Goal: Navigation & Orientation: Find specific page/section

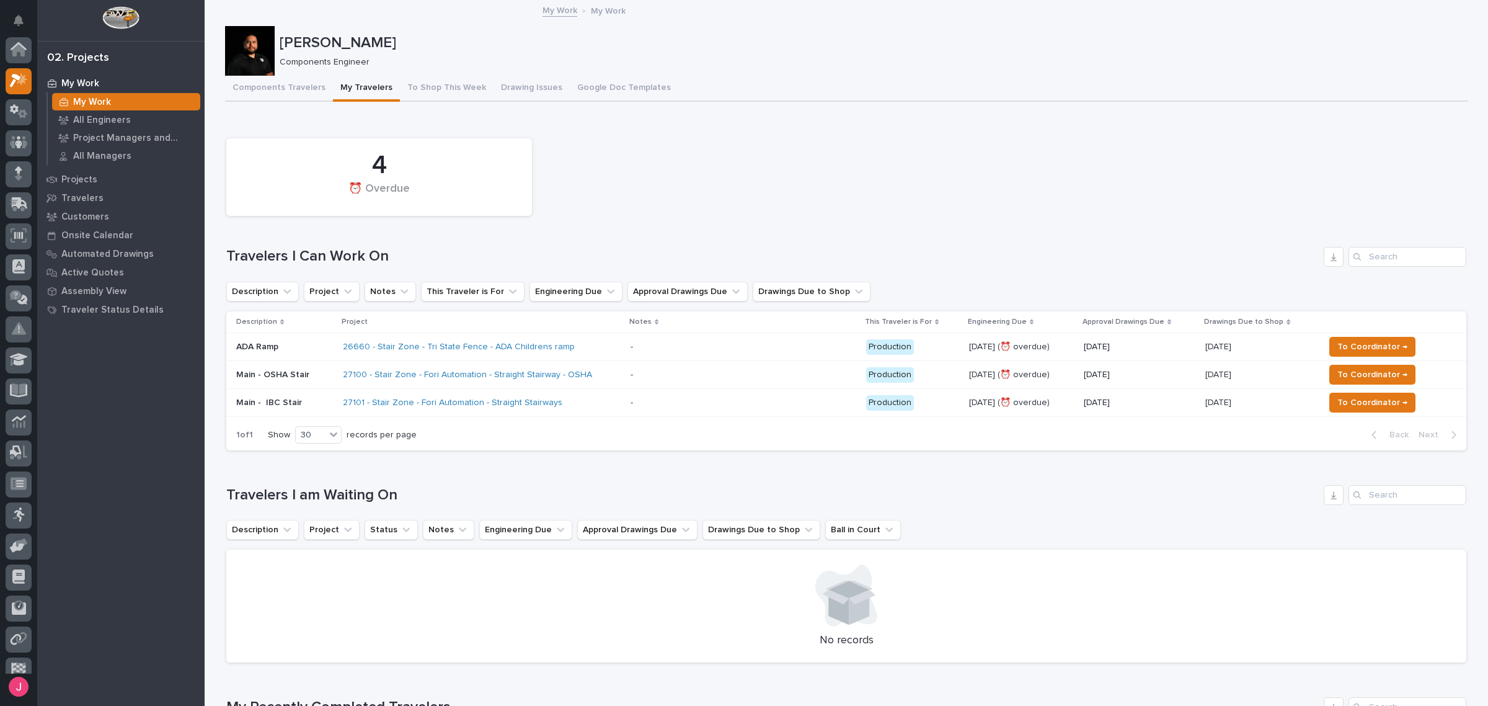
scroll to position [33, 0]
click at [699, 159] on div "4 ⏰ Overdue" at bounding box center [846, 177] width 1253 height 90
click at [13, 11] on button "Notifications" at bounding box center [19, 20] width 26 height 26
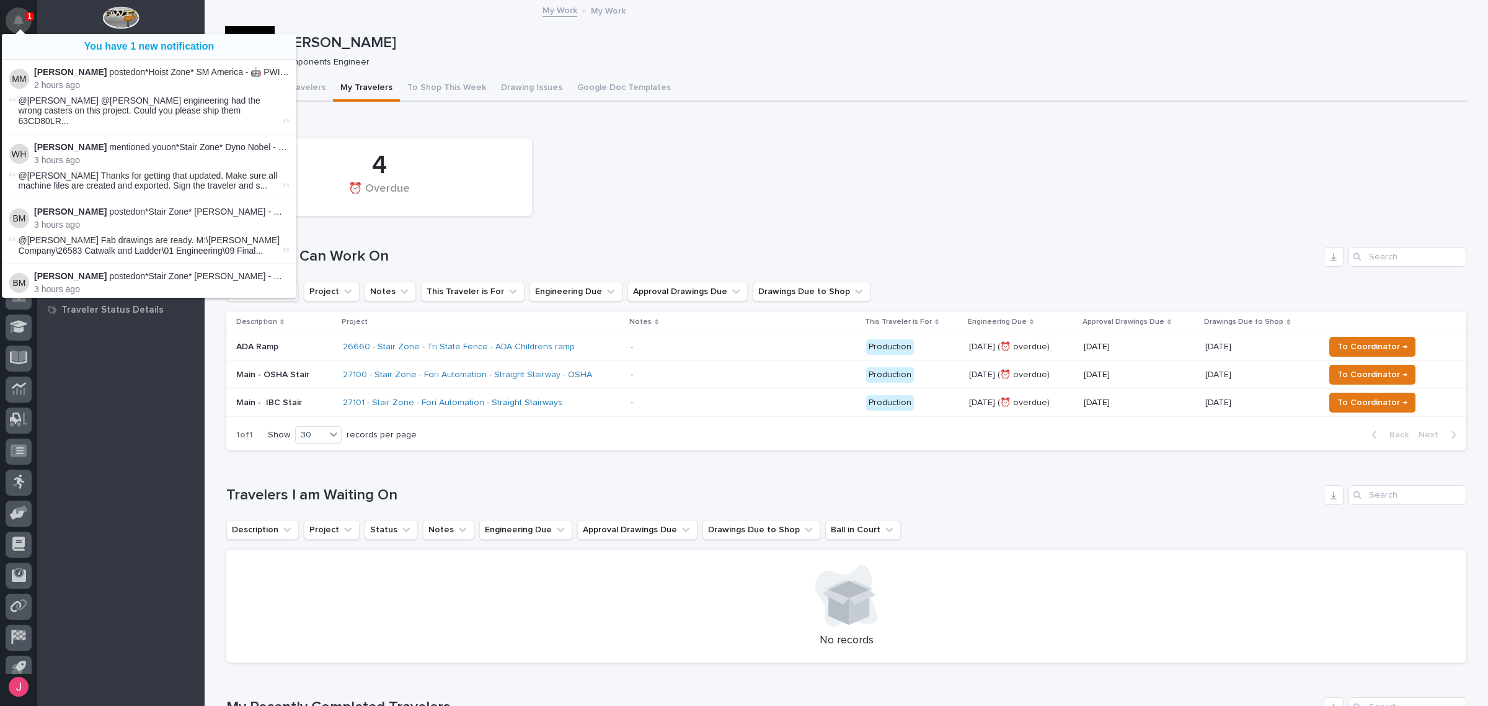
scroll to position [31, 0]
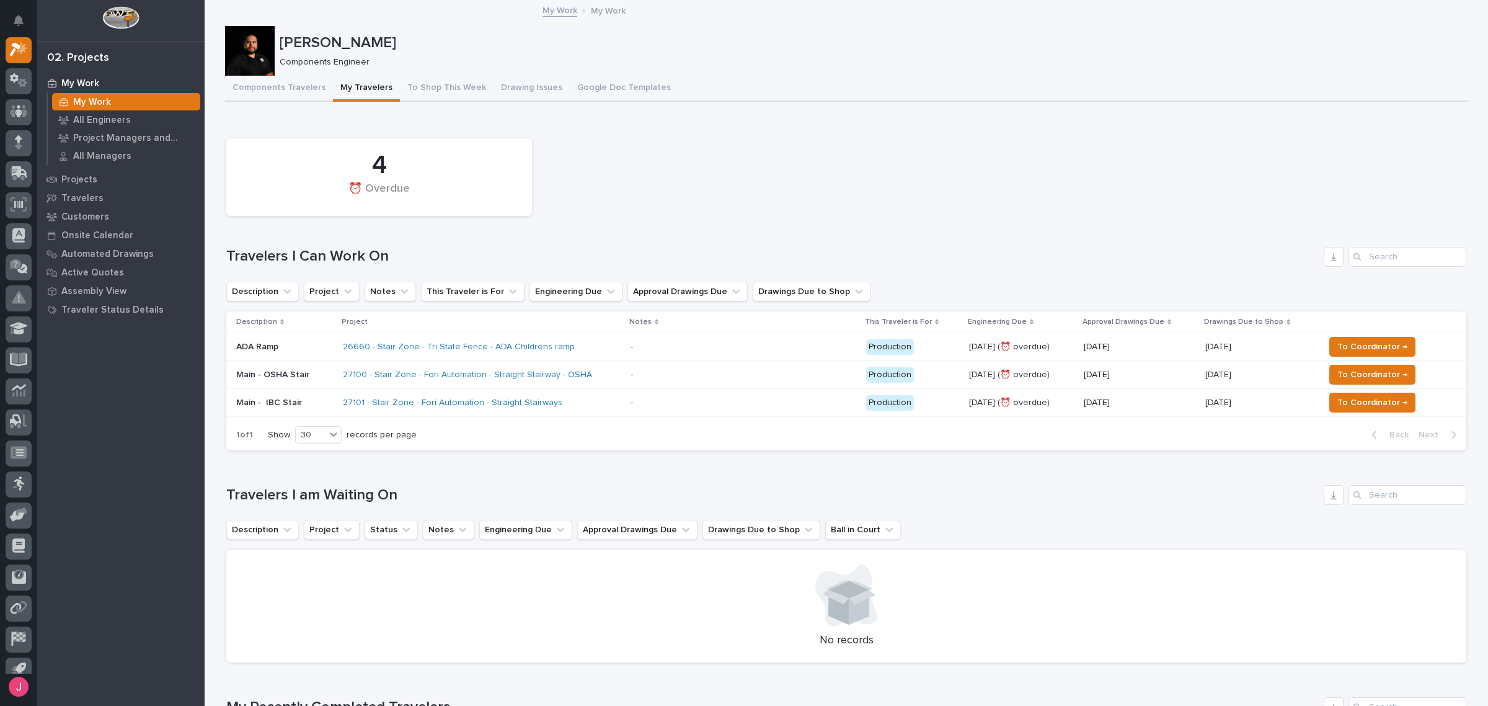
click at [670, 200] on div "4 ⏰ Overdue" at bounding box center [846, 177] width 1253 height 90
drag, startPoint x: 422, startPoint y: 76, endPoint x: 324, endPoint y: 10, distance: 118.8
click at [363, 44] on div "[PERSON_NAME] [PERSON_NAME] Components Engineer Sorry, there was an error savin…" at bounding box center [846, 713] width 1243 height 1425
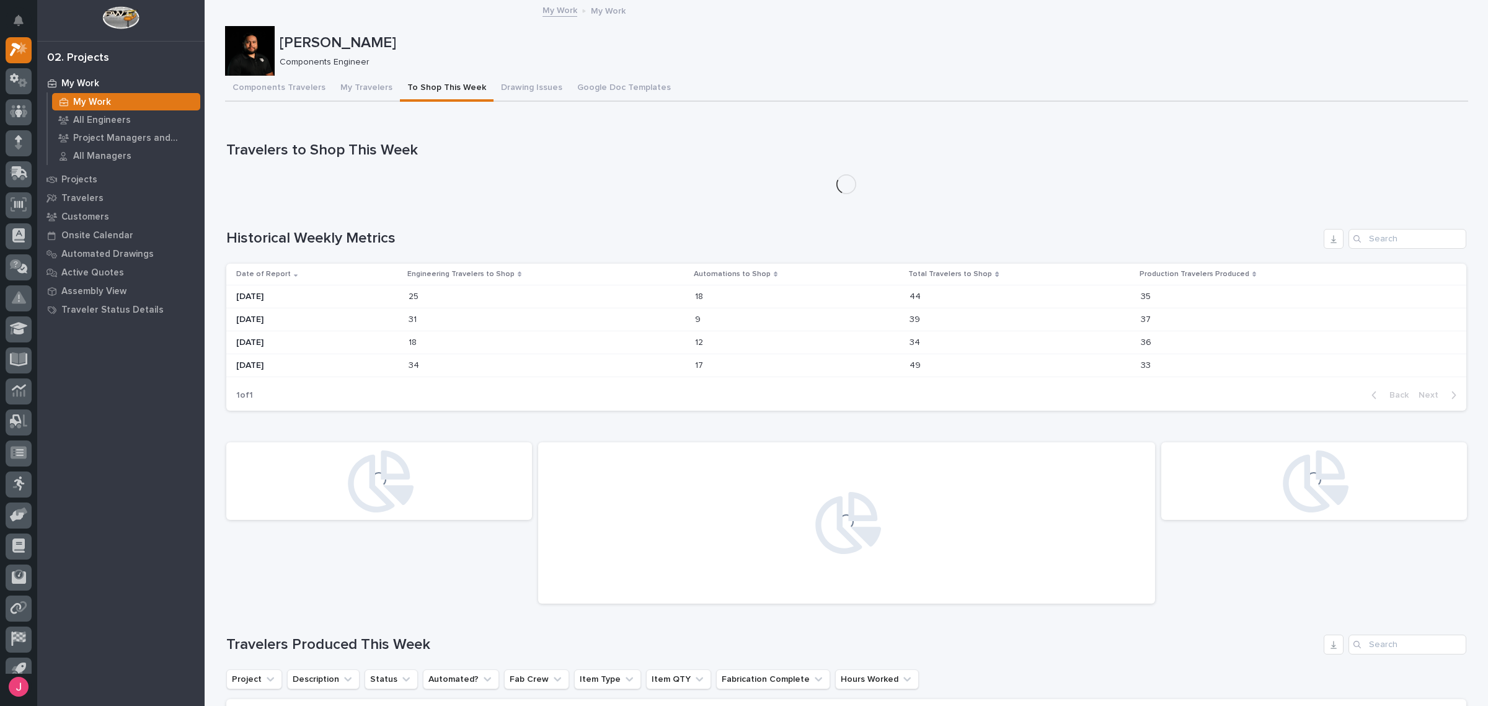
click at [357, 88] on button "My Travelers" at bounding box center [366, 89] width 67 height 26
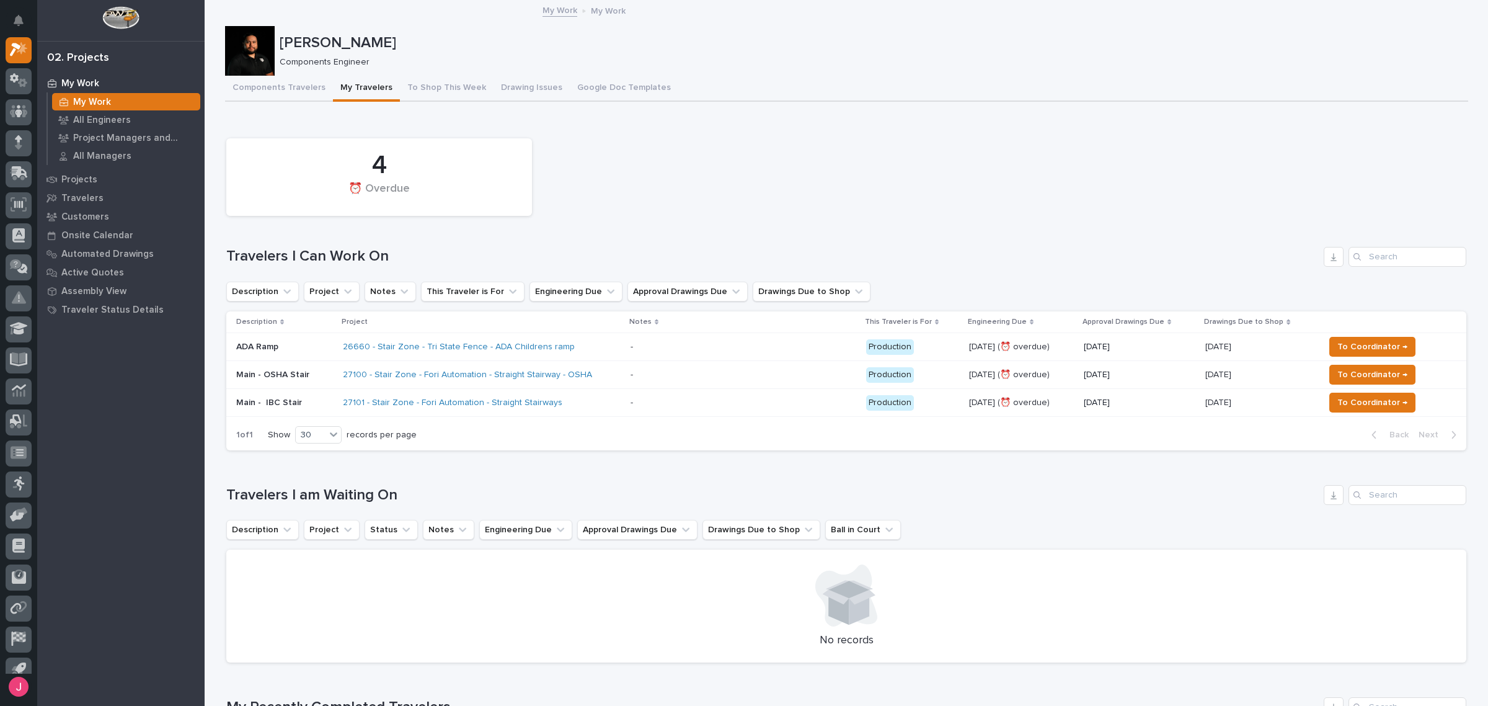
click at [796, 247] on h1 "Travelers I Can Work On" at bounding box center [772, 256] width 1093 height 18
click at [429, 87] on button "To Shop This Week" at bounding box center [447, 89] width 94 height 26
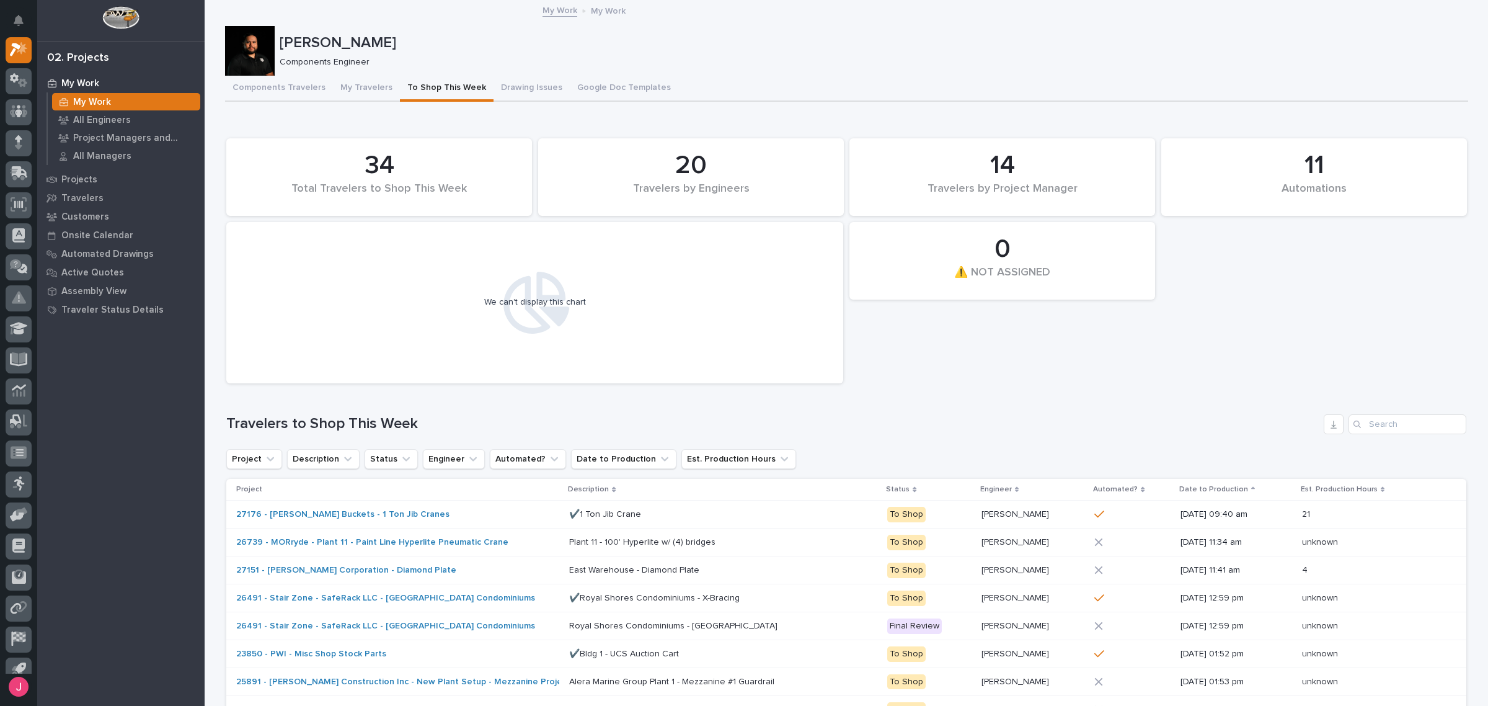
drag, startPoint x: 1044, startPoint y: 411, endPoint x: 541, endPoint y: 144, distance: 568.9
click at [1023, 397] on div "11 Automations 34 Total Travelers to Shop This Week 0 ⚠️ NOT ASSIGNED 20 Travel…" at bounding box center [846, 472] width 1240 height 681
click at [518, 88] on button "Drawing Issues" at bounding box center [532, 89] width 76 height 26
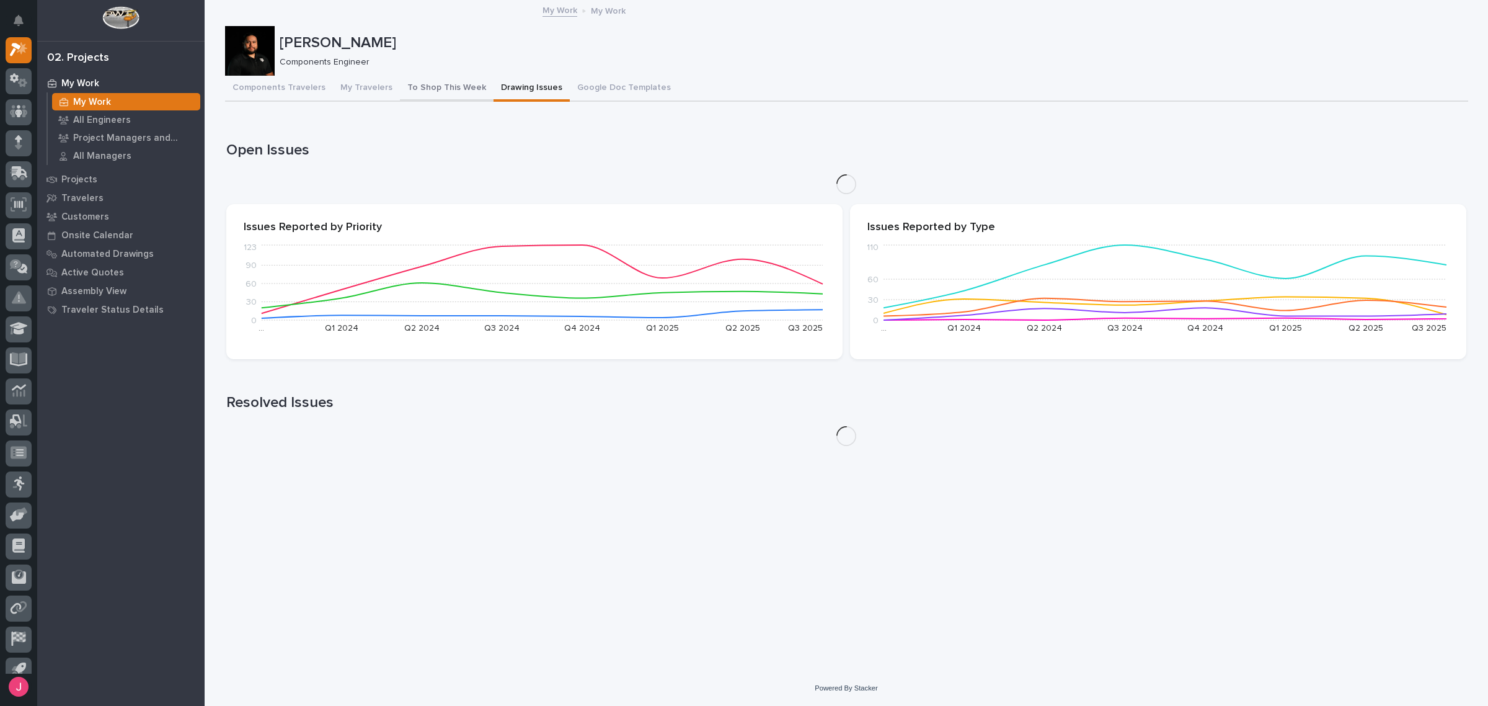
click at [422, 87] on button "To Shop This Week" at bounding box center [447, 89] width 94 height 26
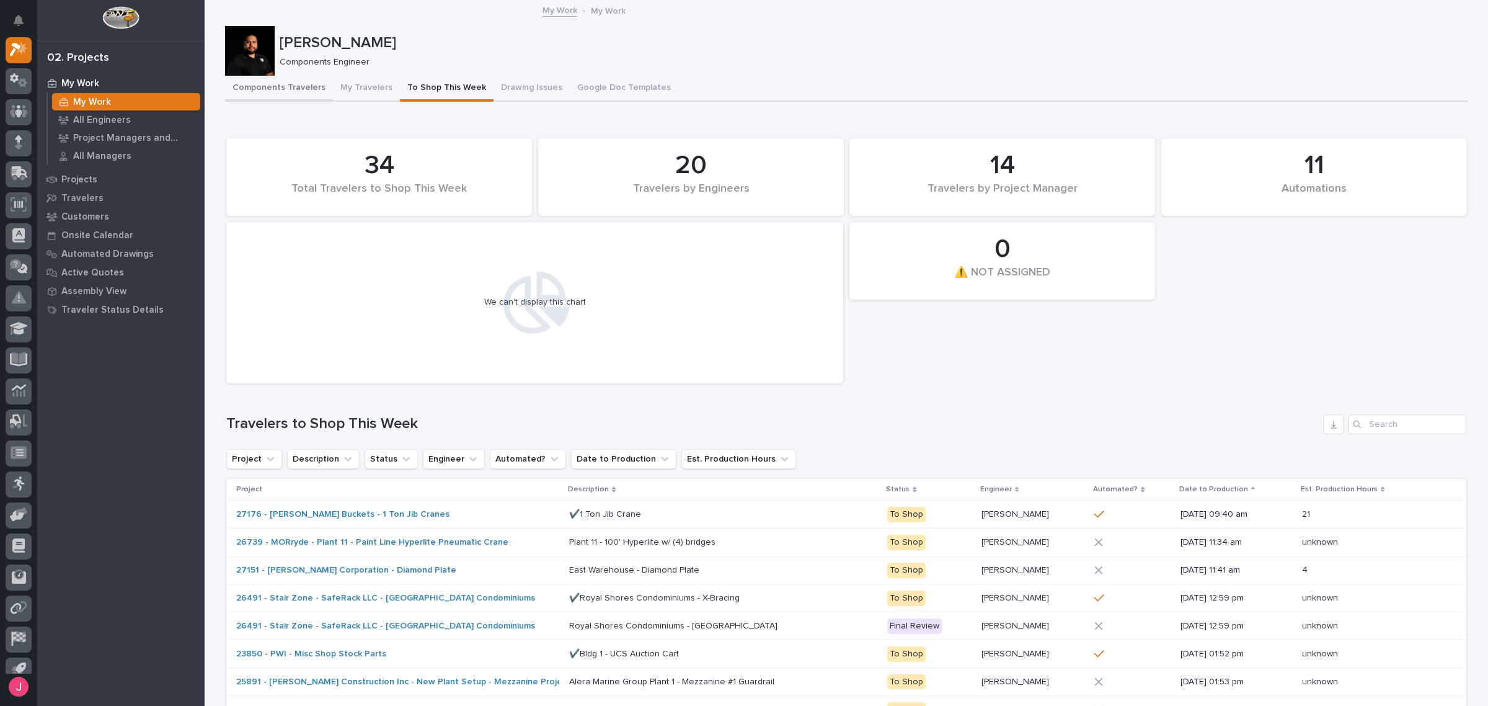
click at [246, 88] on button "Components Travelers" at bounding box center [279, 89] width 108 height 26
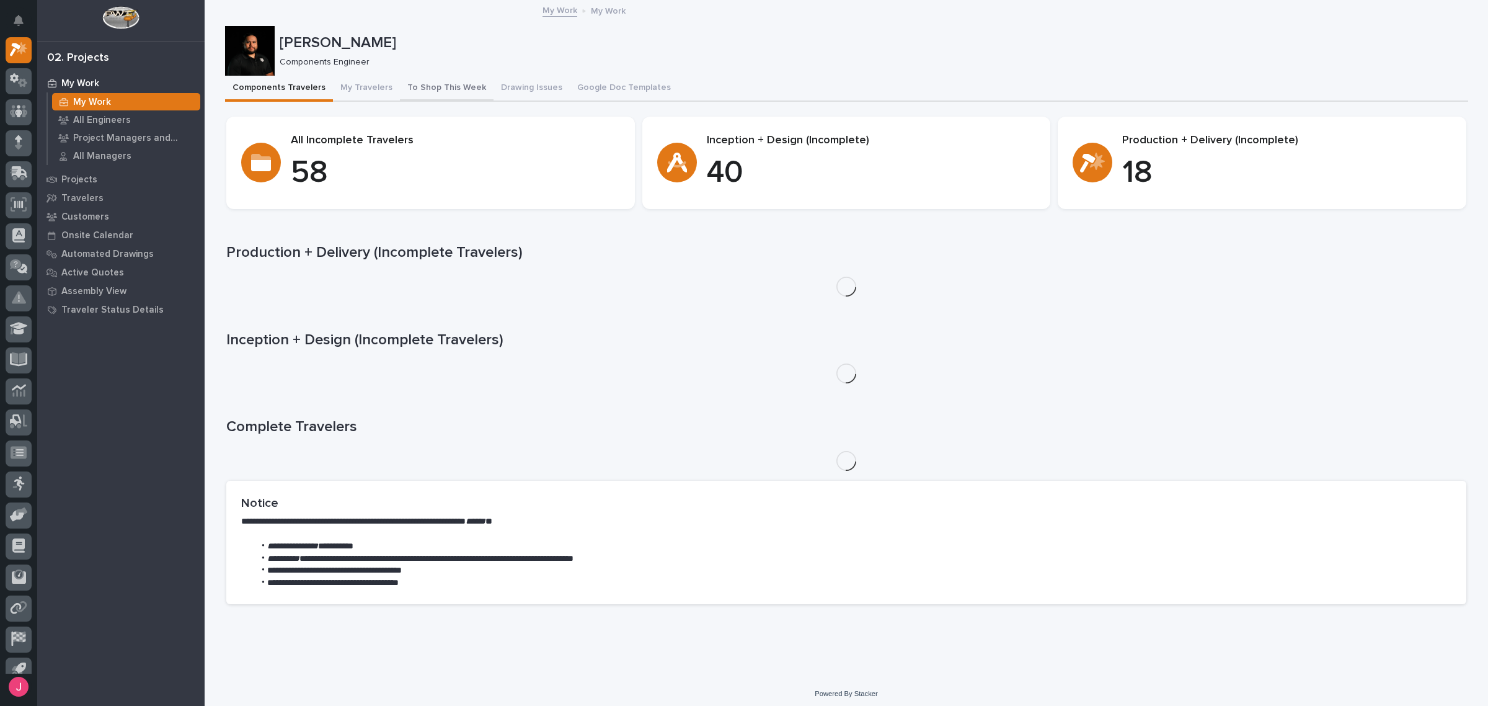
click at [400, 89] on button "To Shop This Week" at bounding box center [447, 89] width 94 height 26
